Goal: Task Accomplishment & Management: Manage account settings

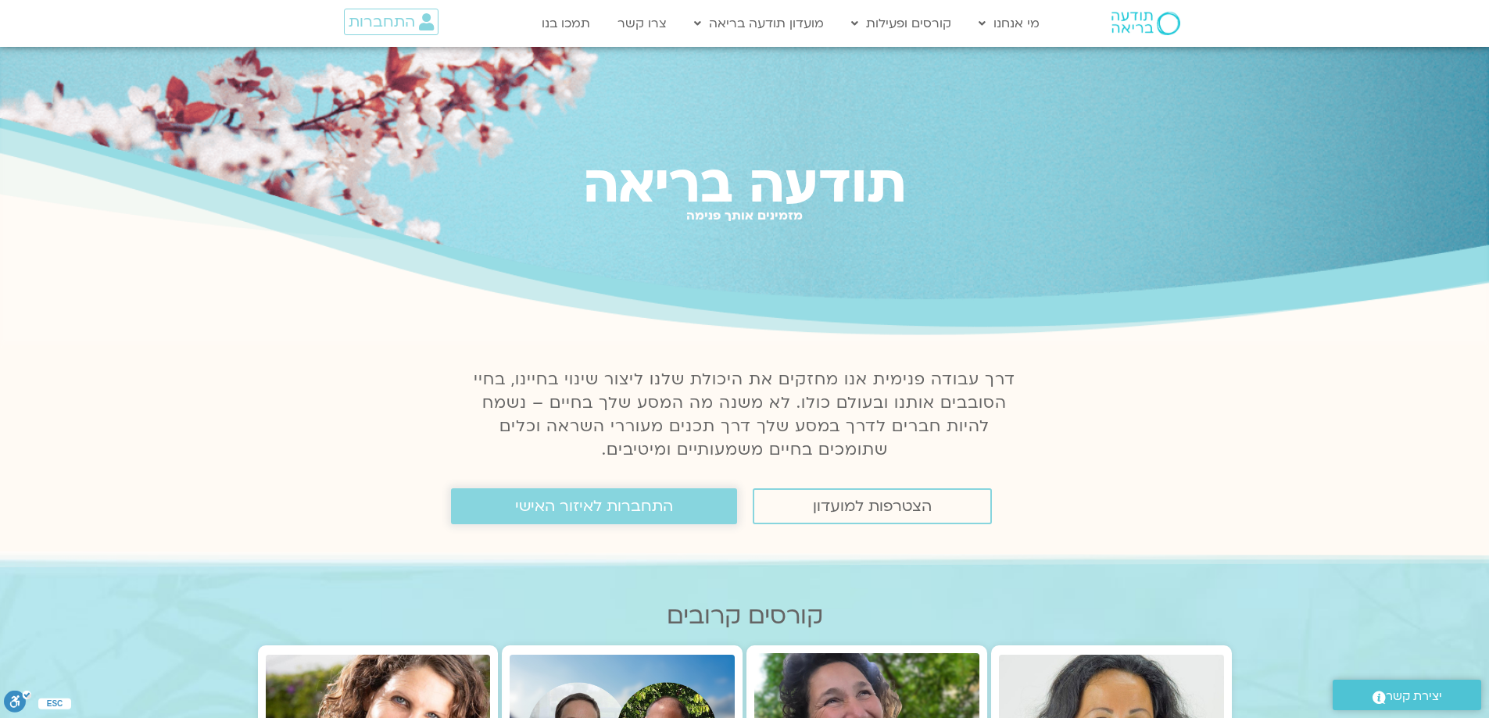
click at [674, 510] on link "התחברות לאיזור האישי" at bounding box center [594, 507] width 286 height 36
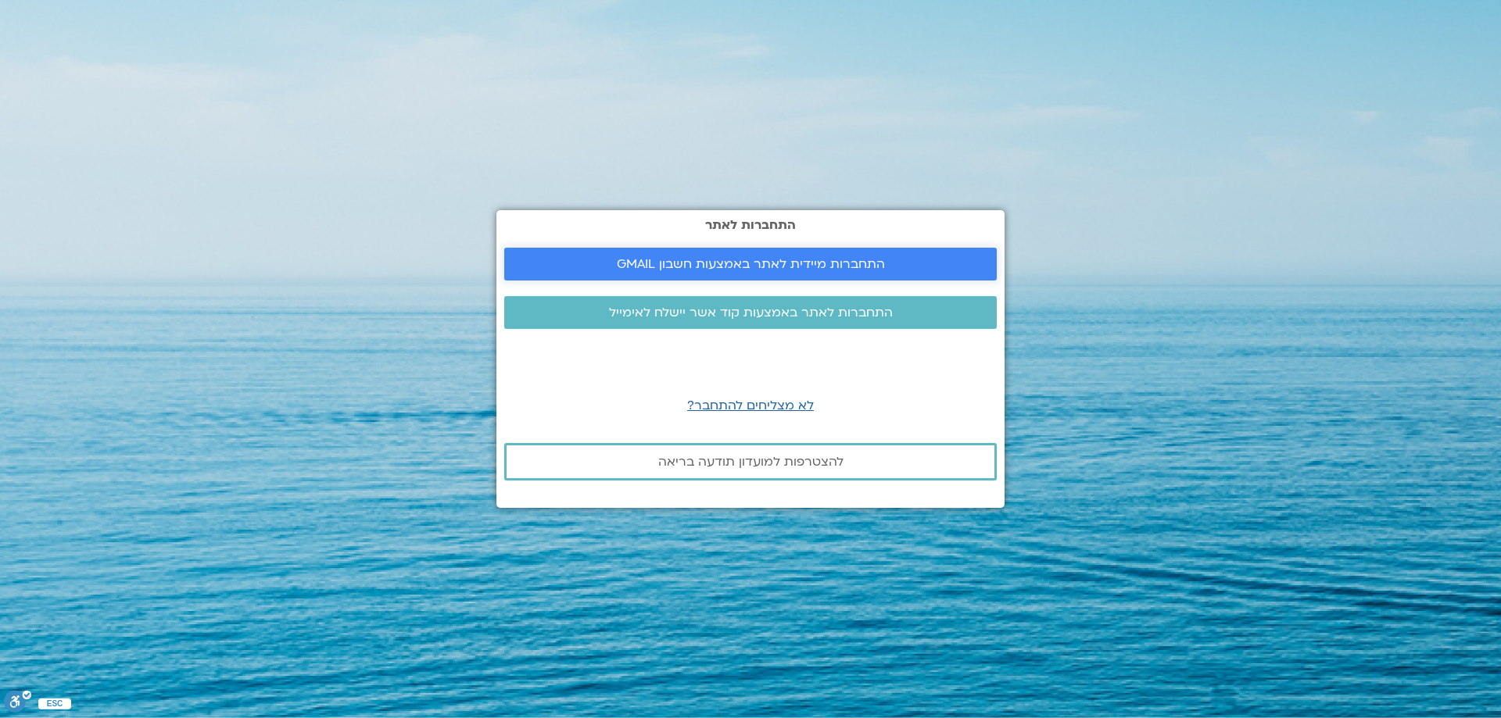
click at [820, 264] on span "התחברות מיידית לאתר באמצעות חשבון GMAIL" at bounding box center [751, 264] width 268 height 14
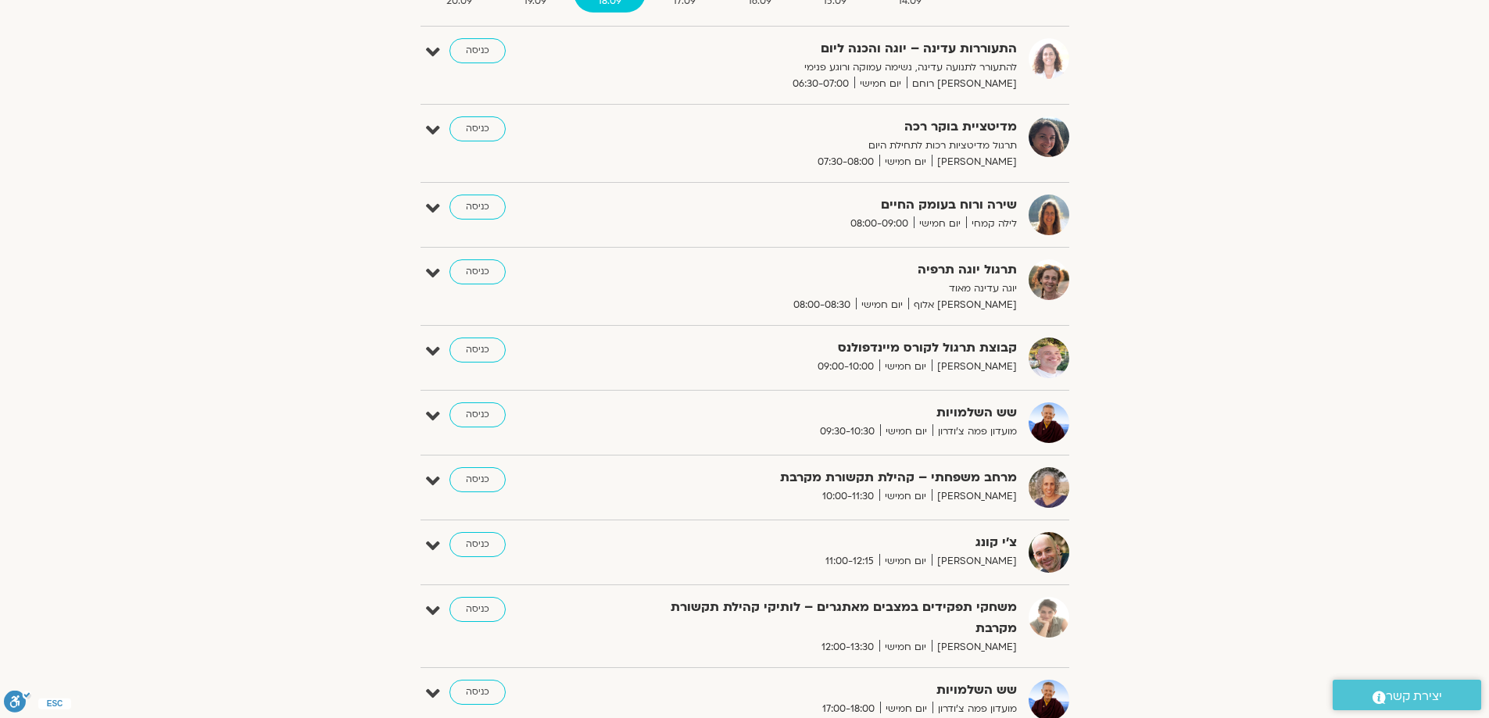
scroll to position [235, 0]
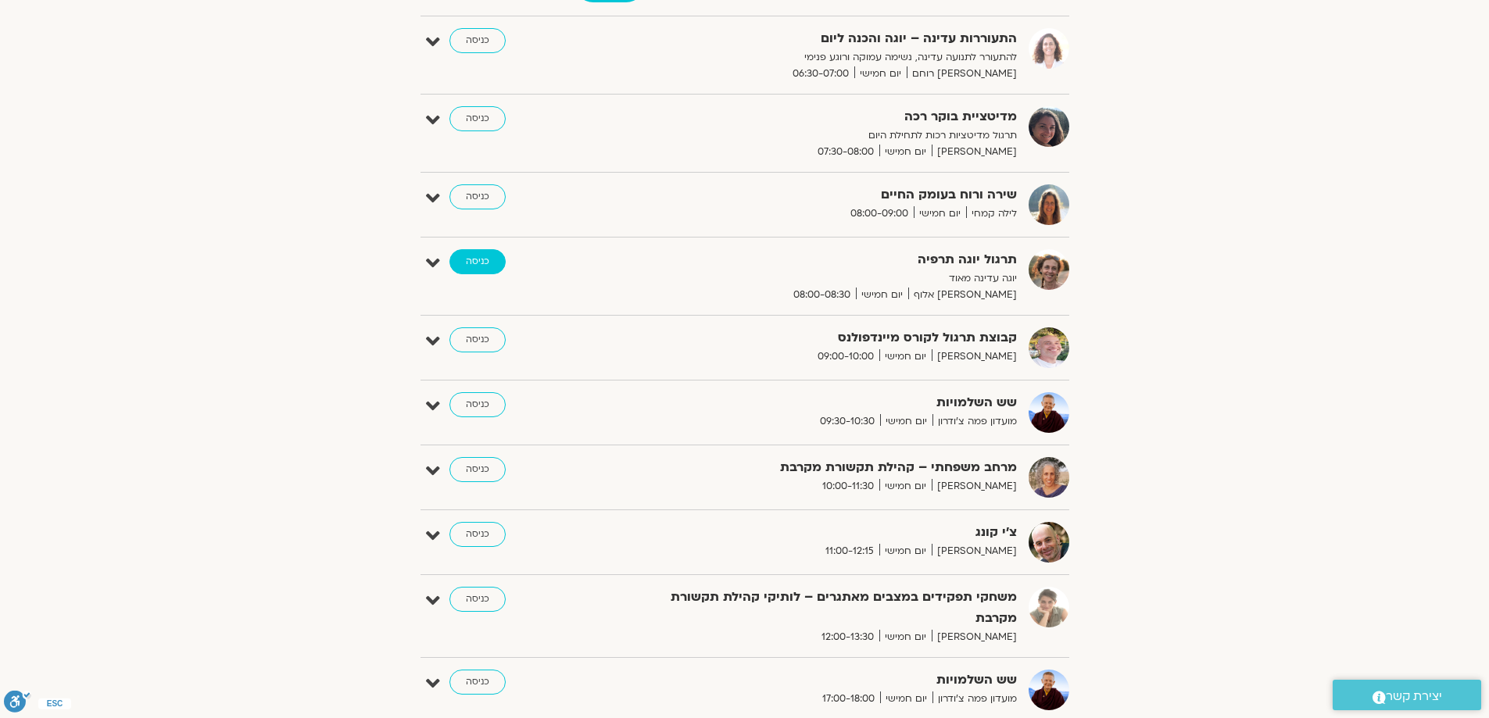
click at [468, 260] on link "כניסה" at bounding box center [477, 261] width 56 height 25
click at [471, 261] on link "כניסה" at bounding box center [477, 261] width 56 height 25
click at [474, 195] on link "כניסה" at bounding box center [477, 196] width 56 height 25
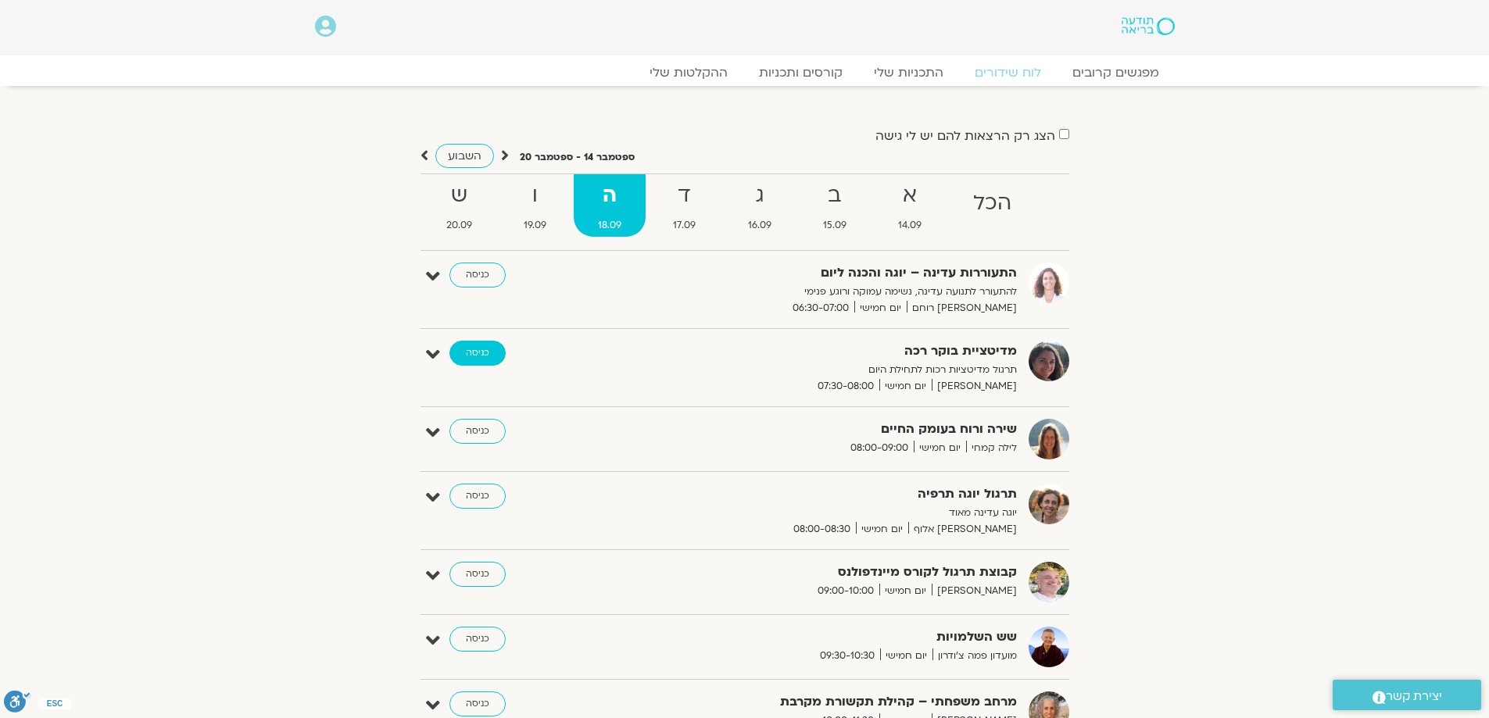
click at [473, 355] on link "כניסה" at bounding box center [477, 353] width 56 height 25
